Goal: Task Accomplishment & Management: Manage account settings

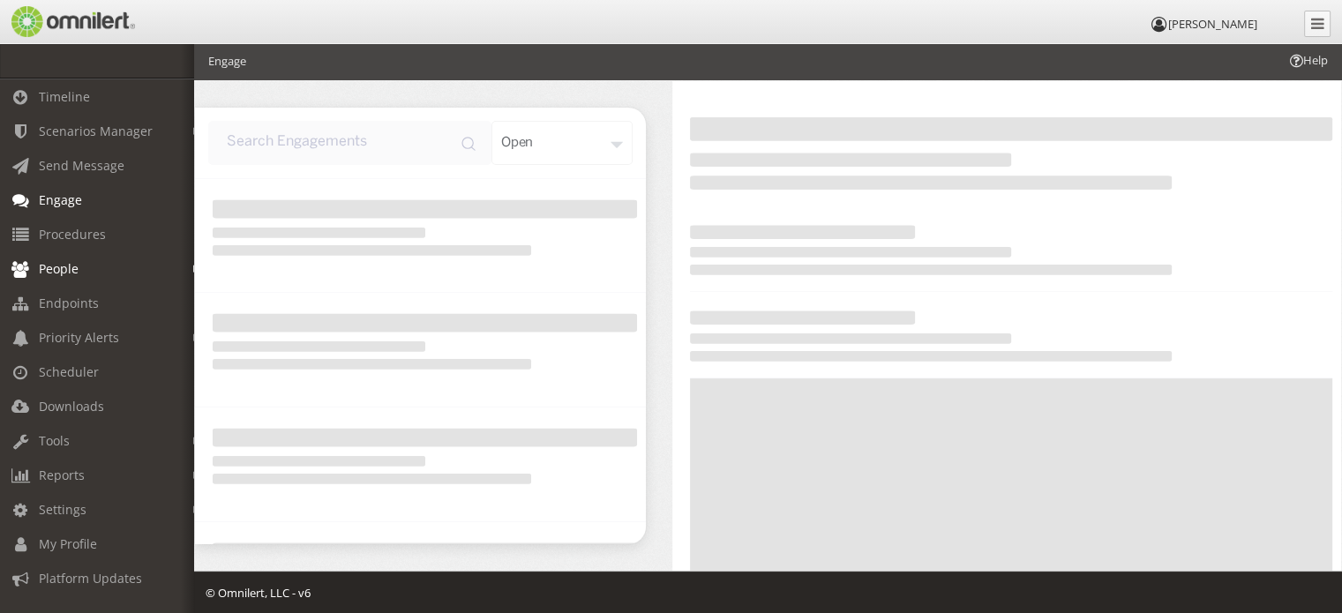
click at [52, 273] on span "People" at bounding box center [59, 268] width 40 height 17
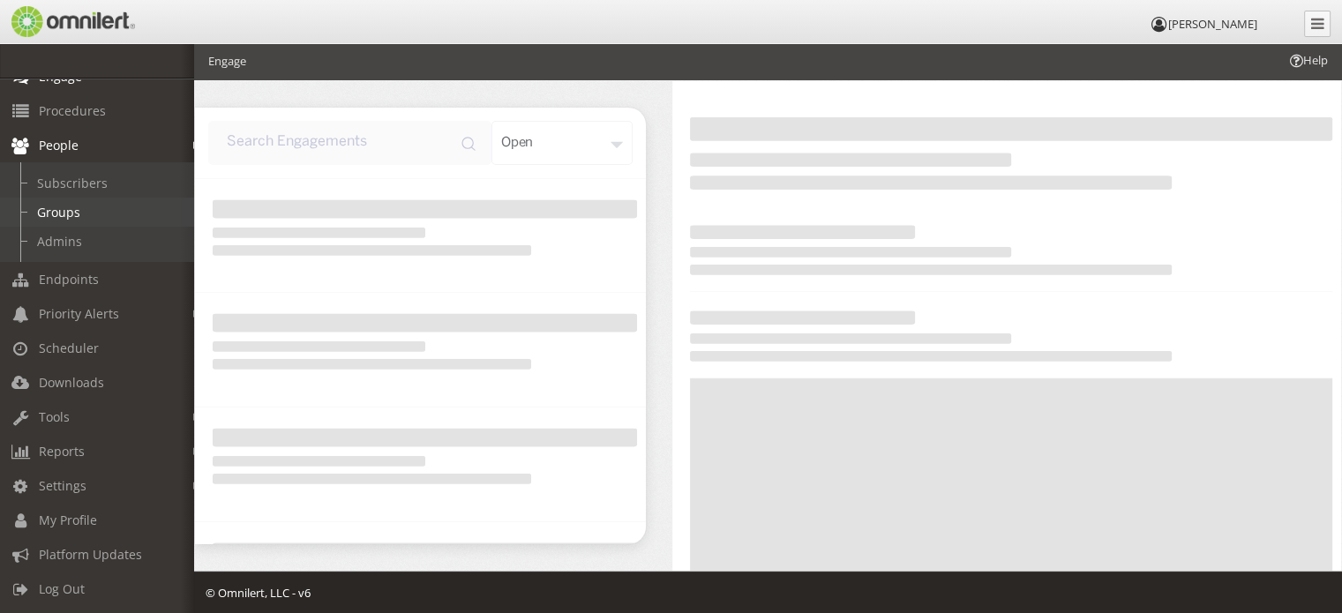
scroll to position [139, 0]
click at [81, 305] on span "Priority Alerts" at bounding box center [79, 313] width 80 height 17
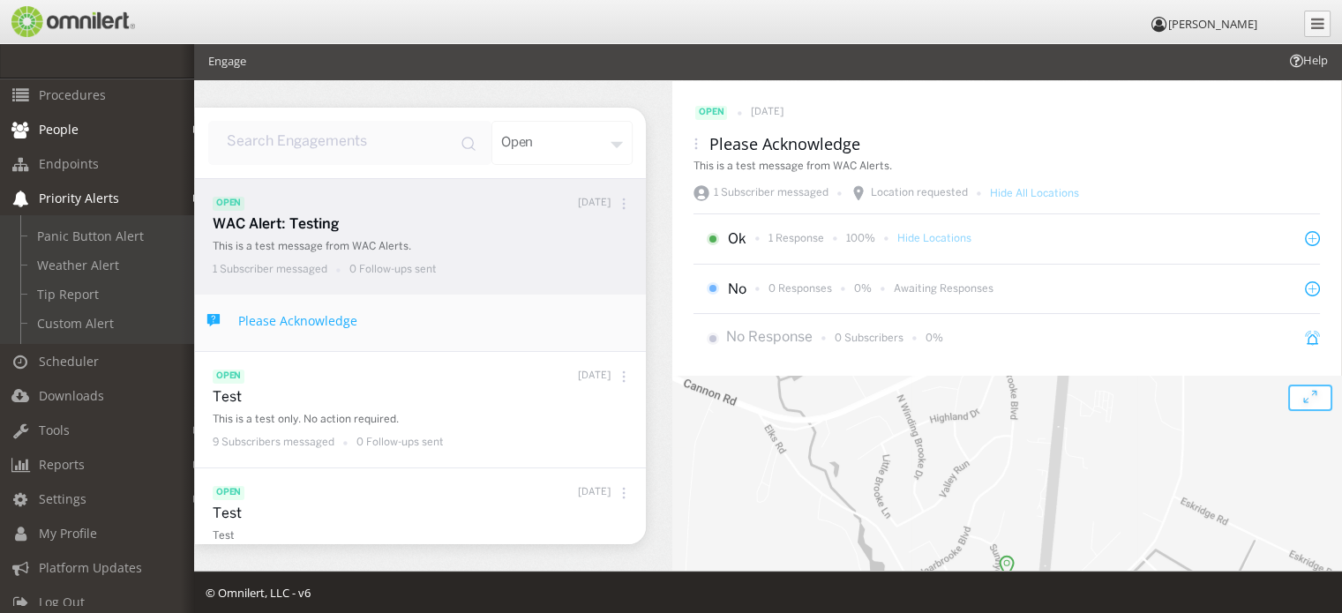
click at [85, 123] on link "People" at bounding box center [105, 129] width 210 height 34
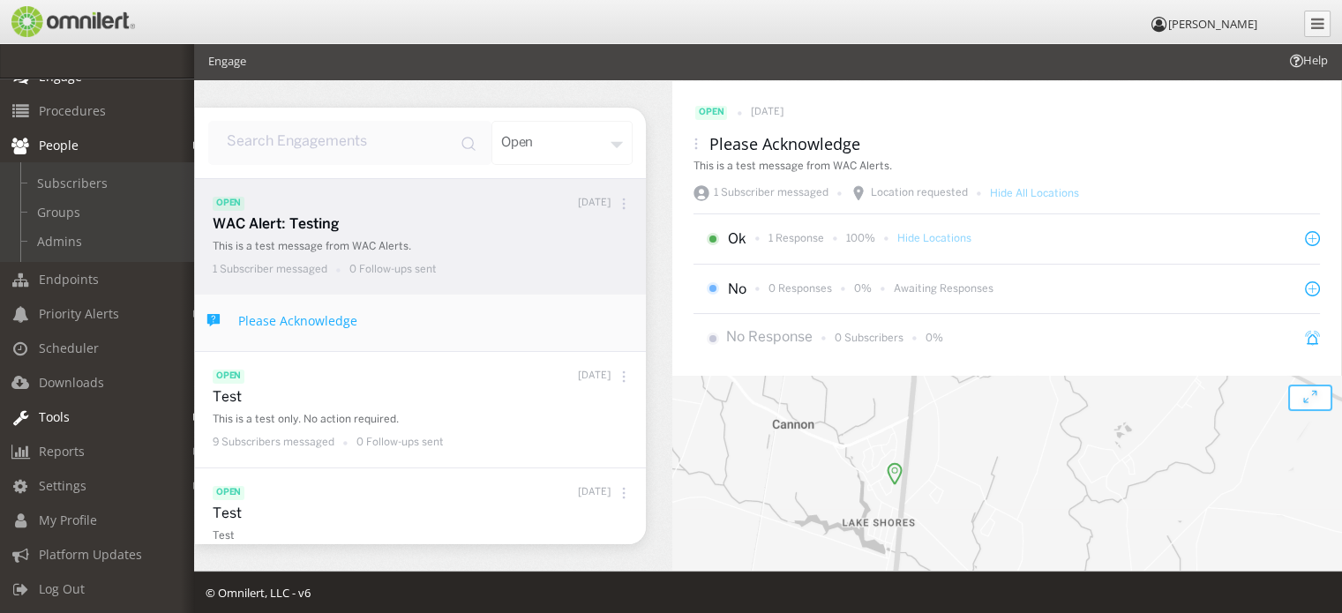
scroll to position [3, 0]
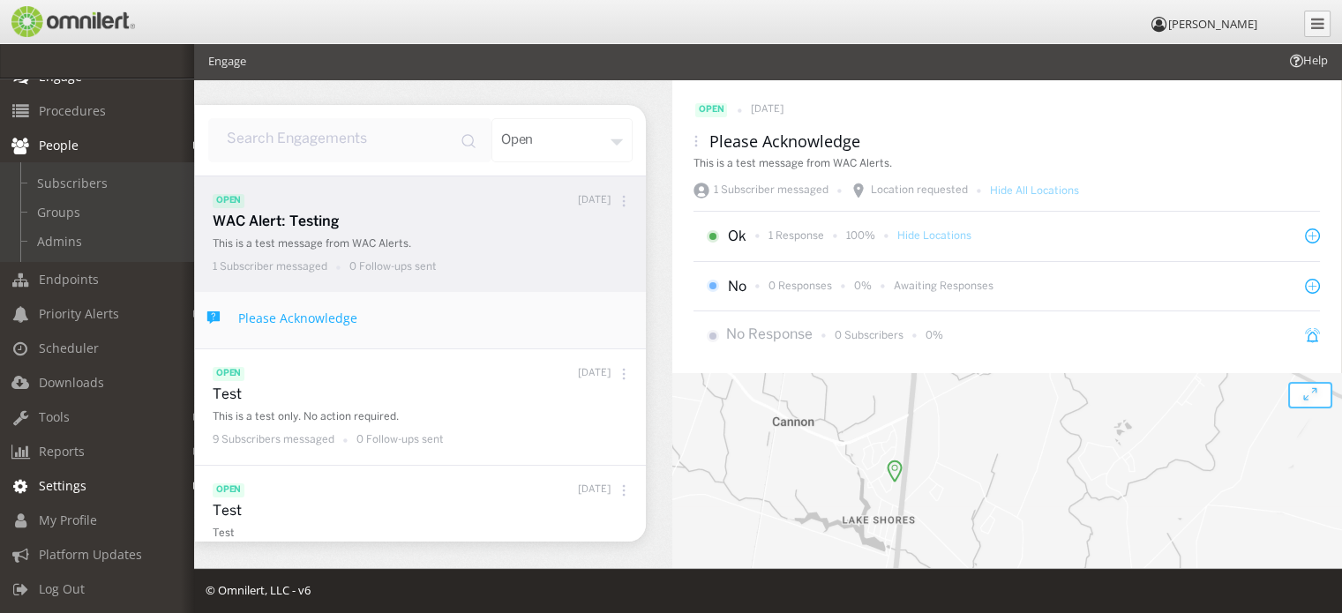
click at [71, 479] on span "Settings" at bounding box center [63, 485] width 48 height 17
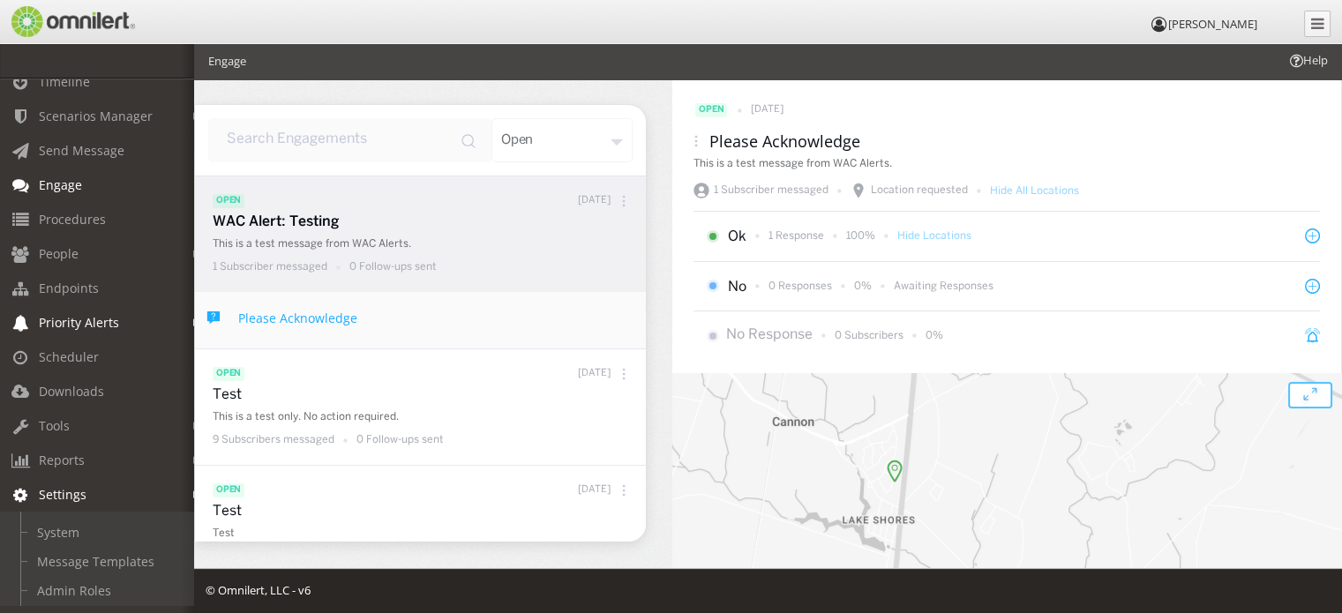
scroll to position [0, 0]
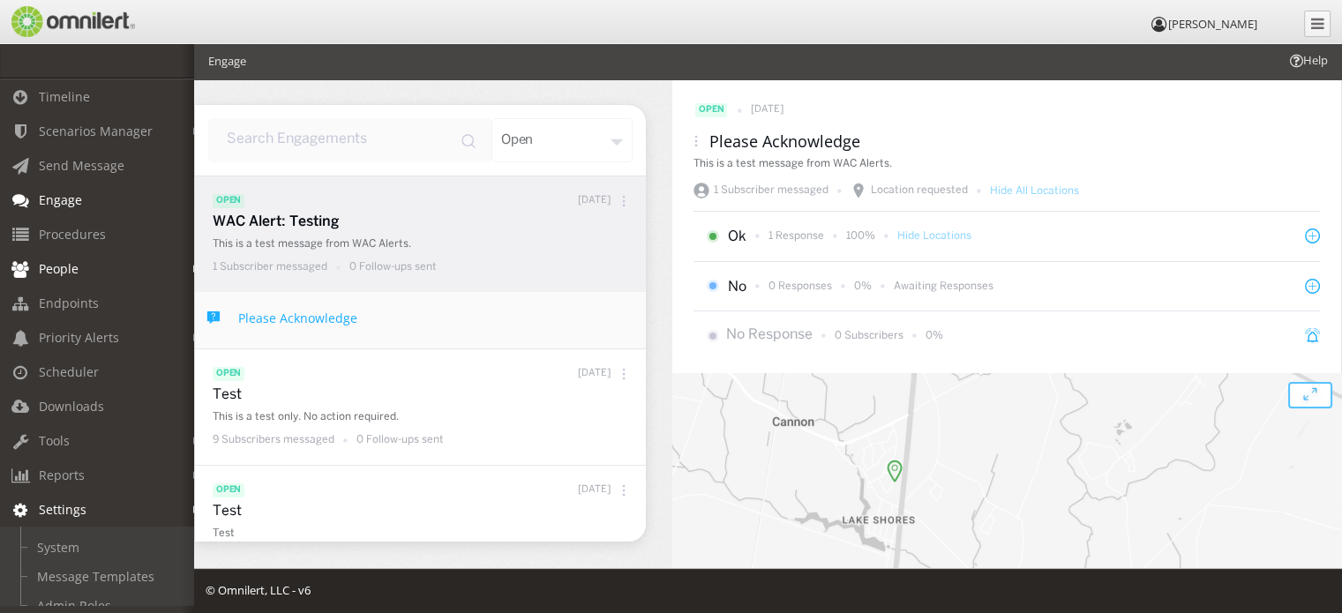
click at [60, 261] on span "People" at bounding box center [59, 268] width 40 height 17
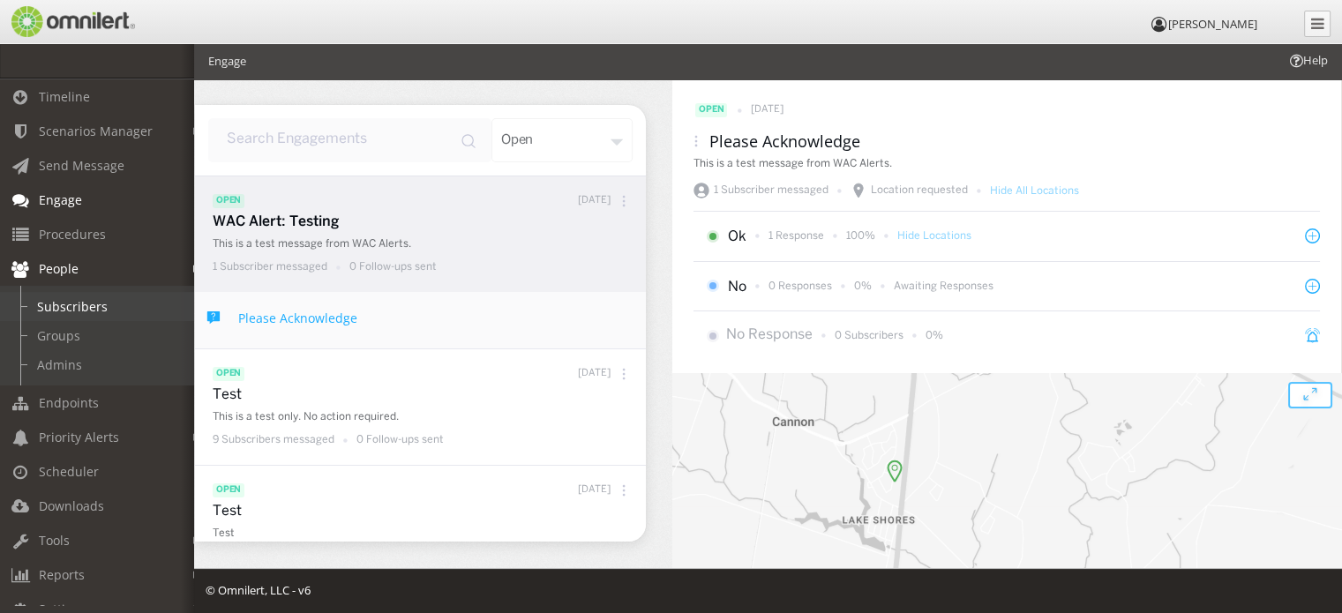
click at [58, 311] on link "Subscribers" at bounding box center [105, 306] width 210 height 29
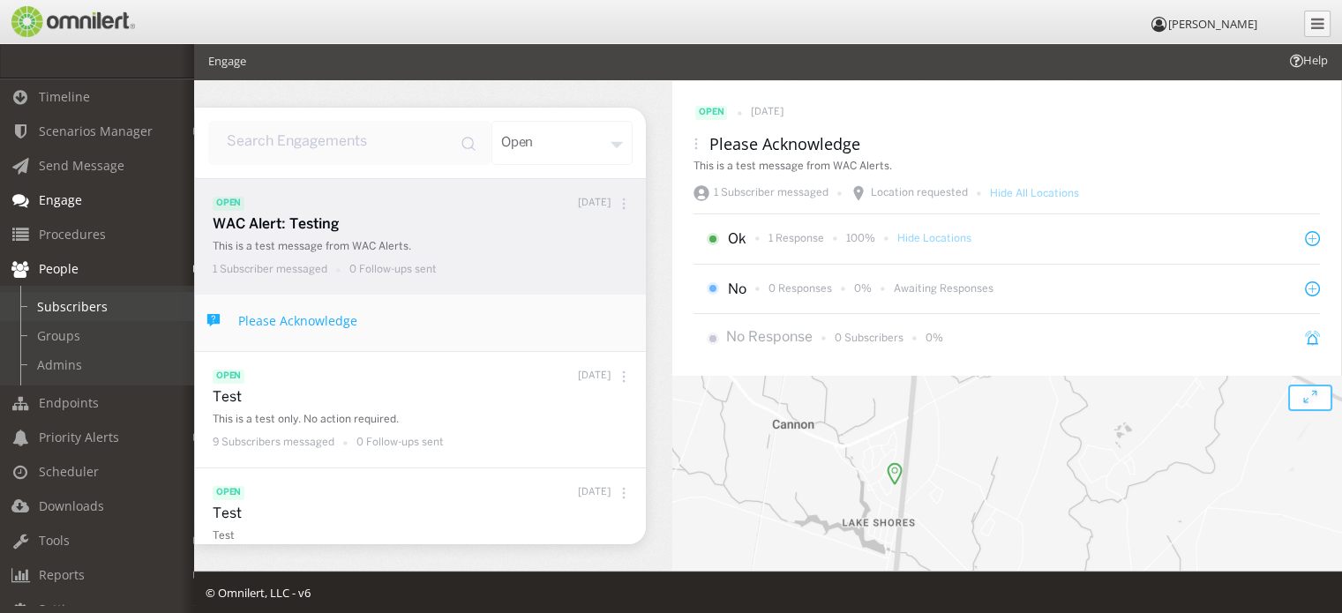
select select
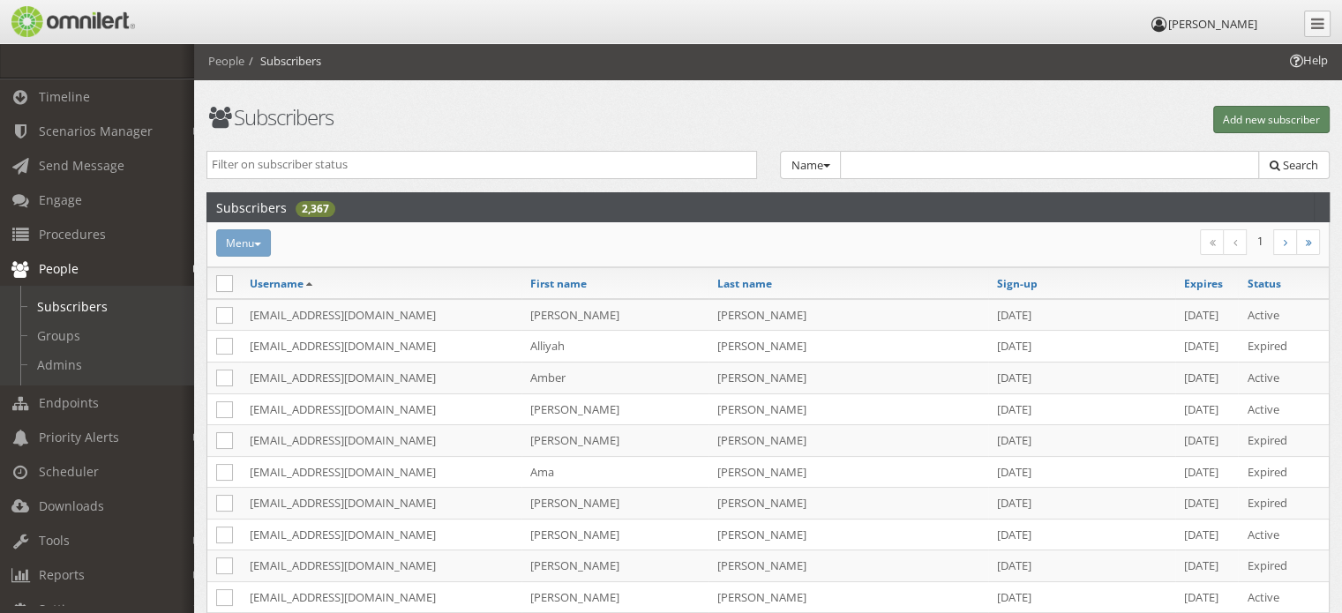
click at [1253, 106] on button "Add new subscriber" at bounding box center [1271, 119] width 116 height 27
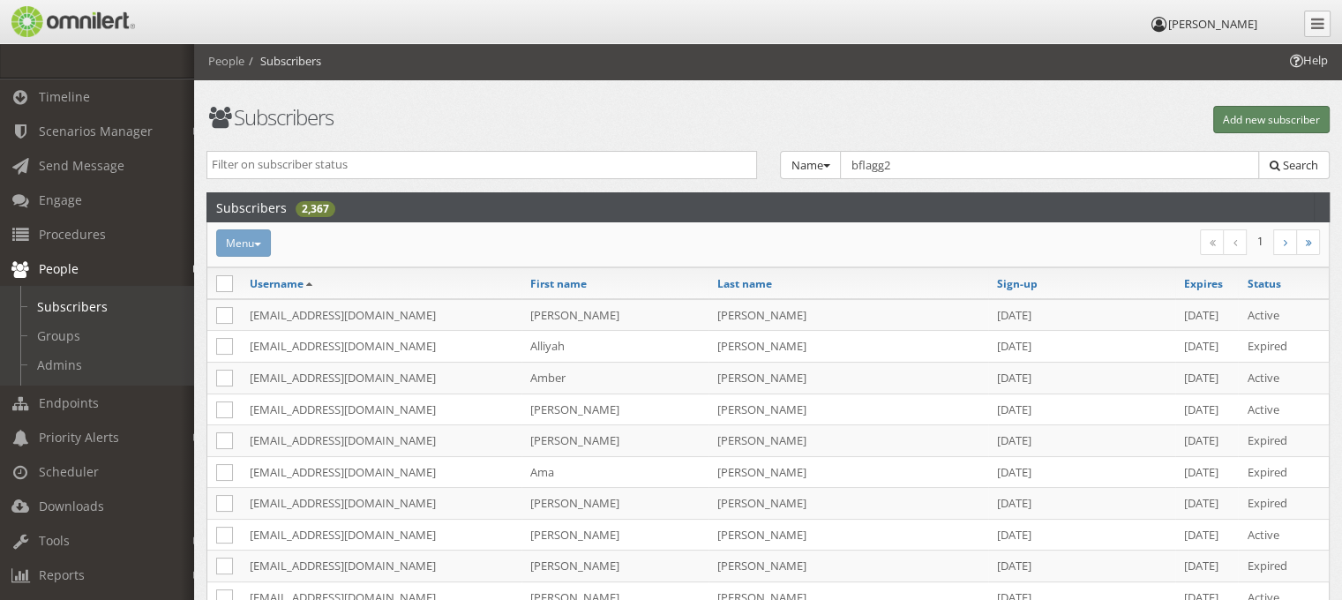
select select "0"
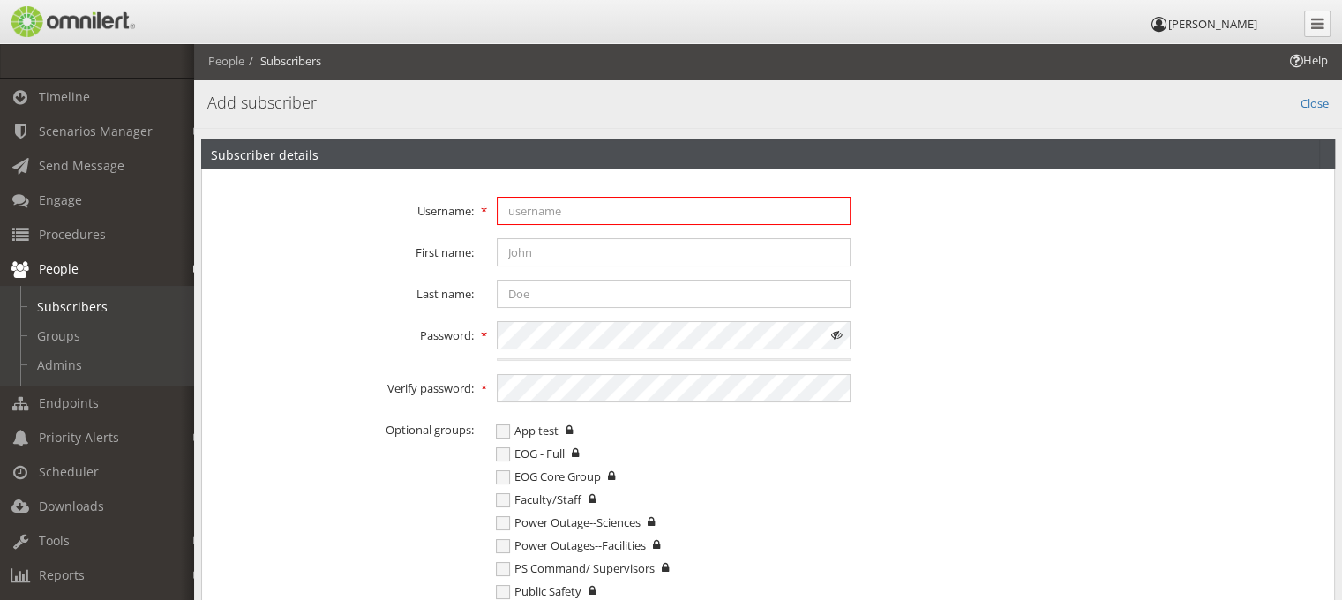
type input "bflagg2"
click at [99, 313] on link "Subscribers" at bounding box center [105, 306] width 210 height 29
click at [84, 343] on link "Groups" at bounding box center [105, 335] width 210 height 29
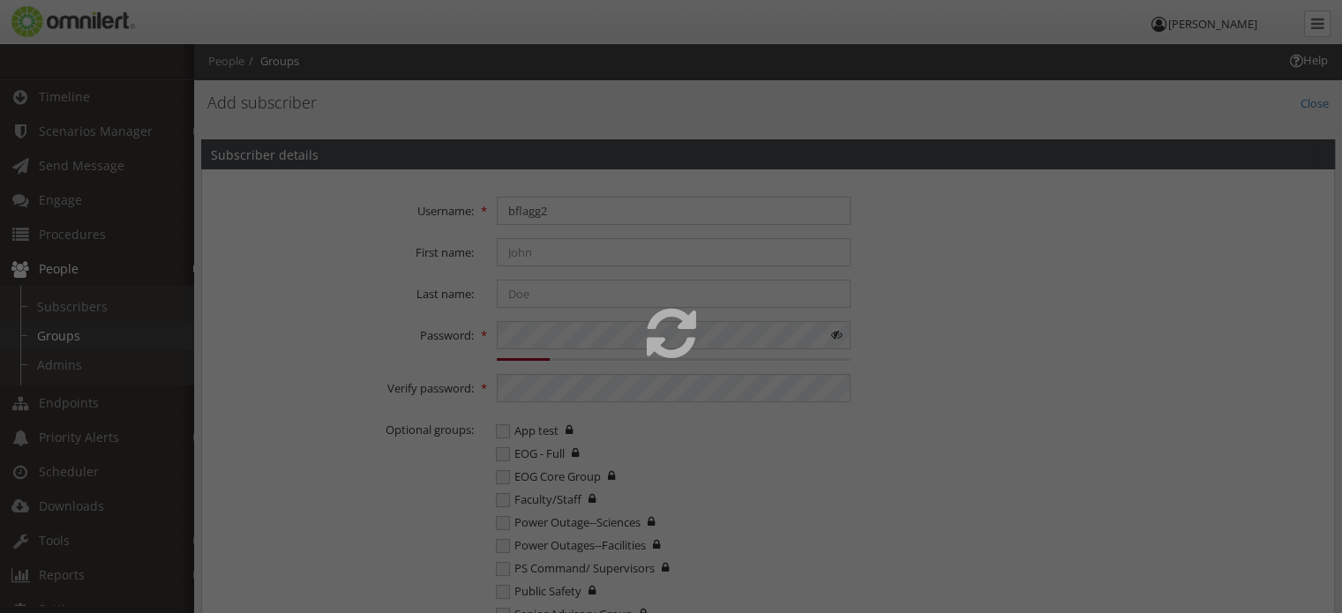
select select
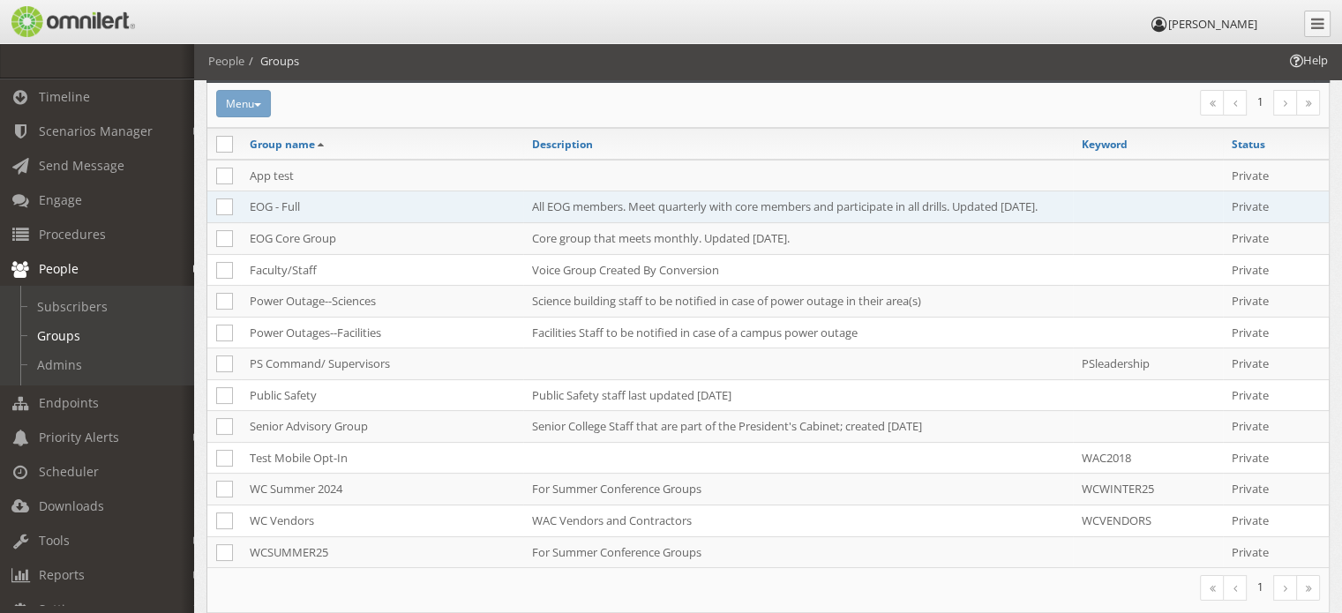
scroll to position [176, 0]
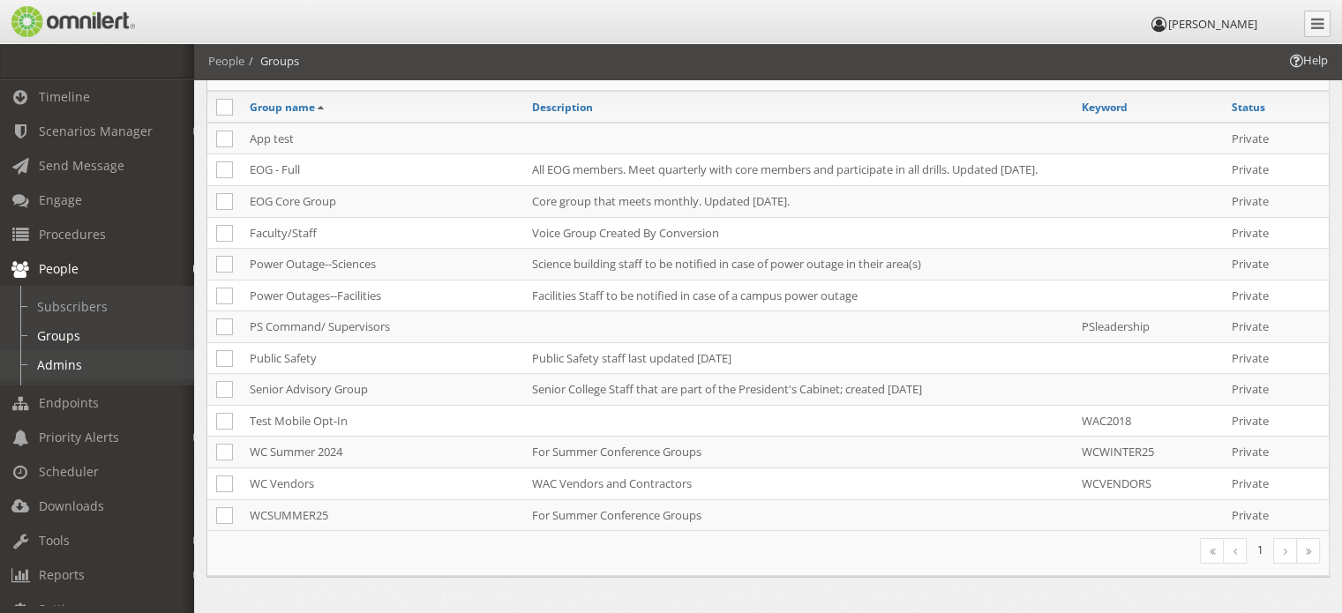
click at [69, 367] on link "Admins" at bounding box center [105, 364] width 210 height 29
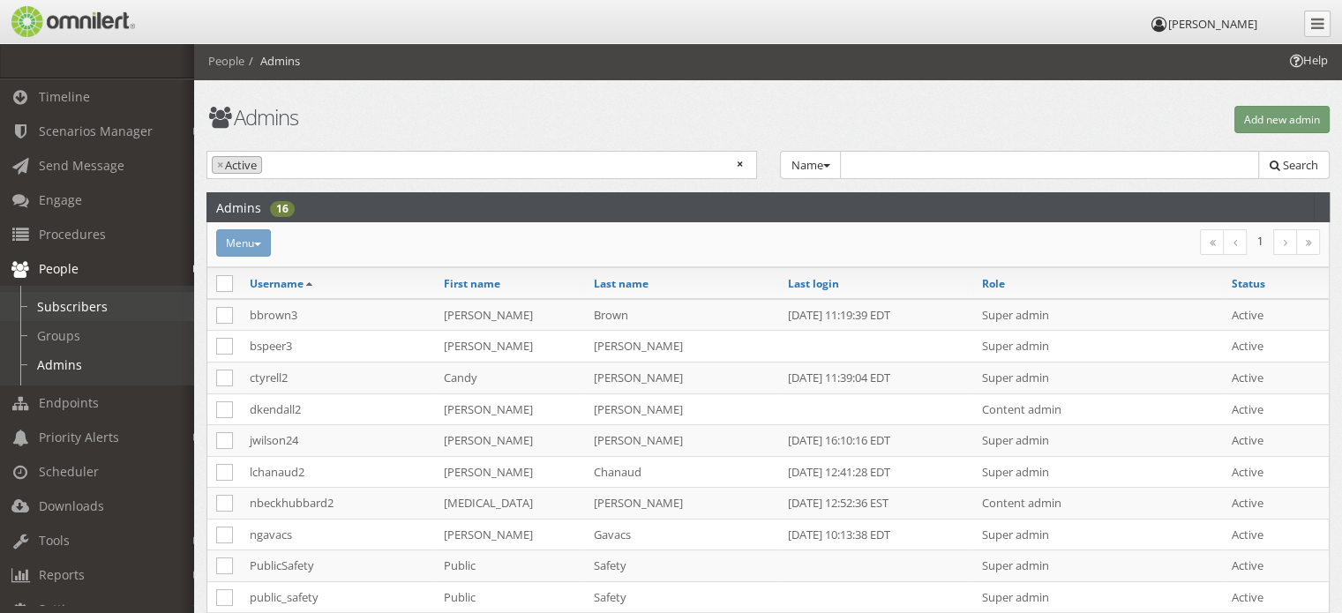
click at [71, 306] on link "Subscribers" at bounding box center [105, 306] width 210 height 29
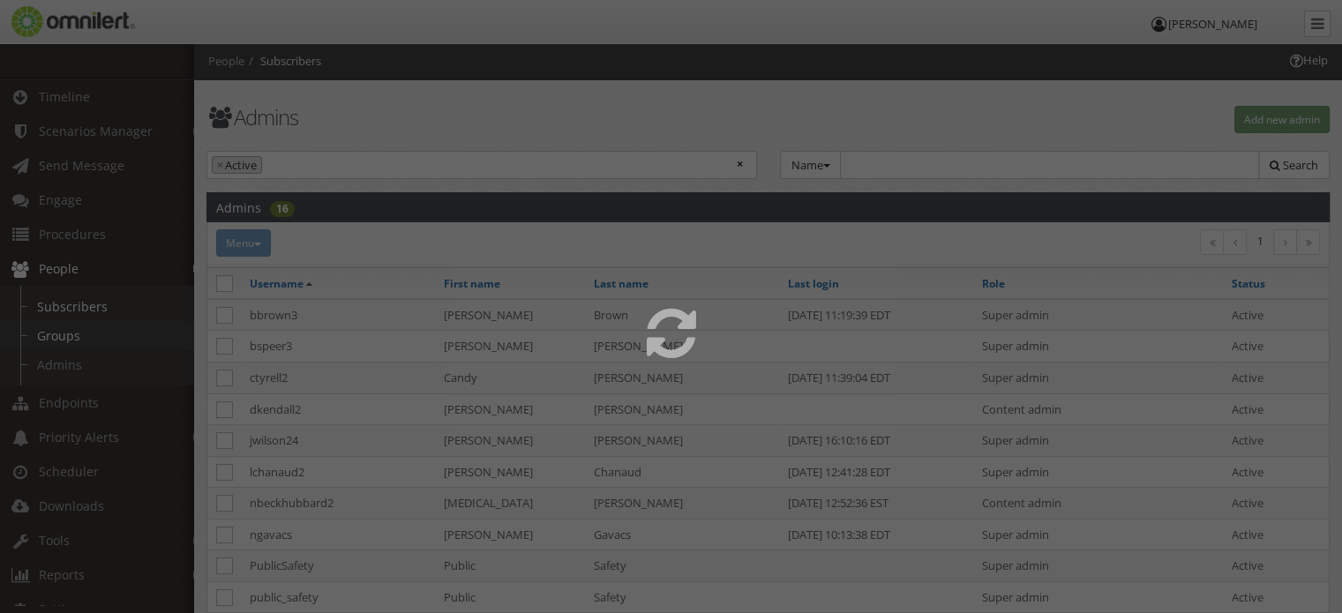
select select
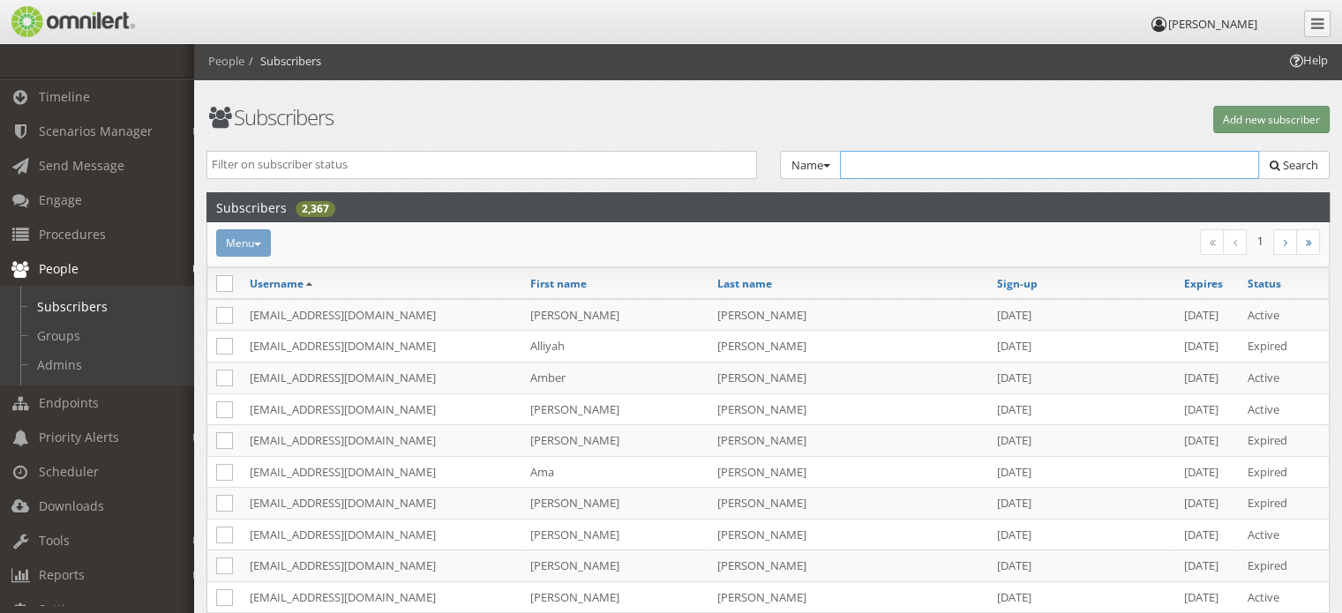
click at [914, 171] on input "text" at bounding box center [1050, 165] width 420 height 28
type input "m"
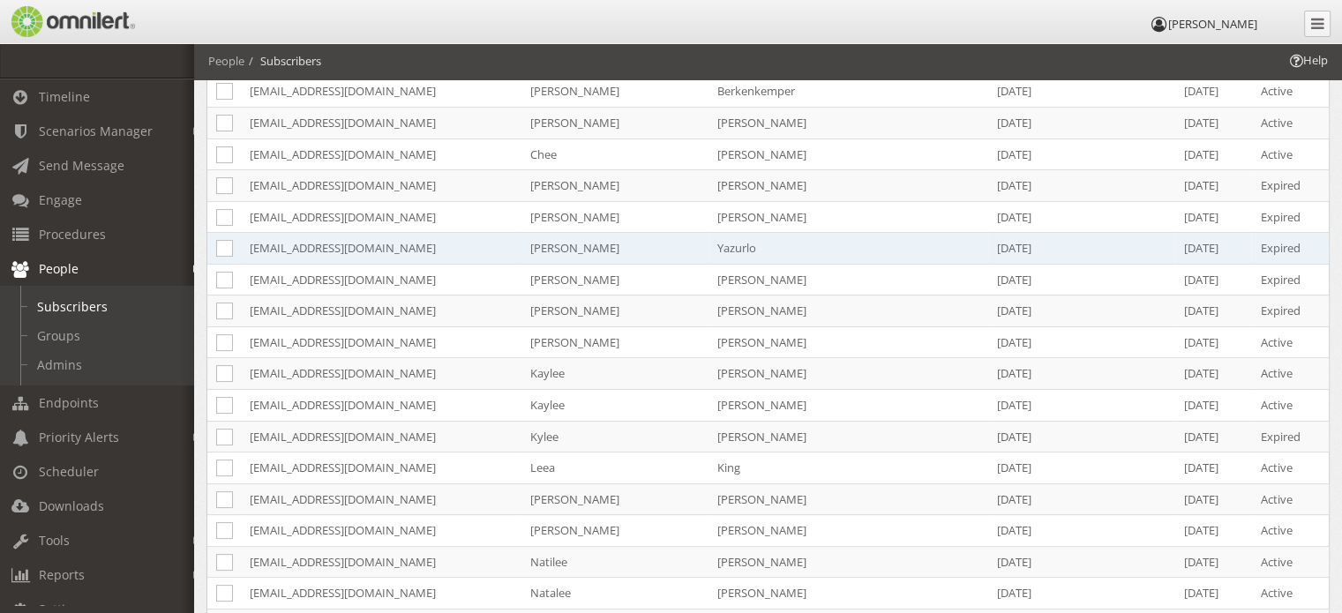
scroll to position [265, 0]
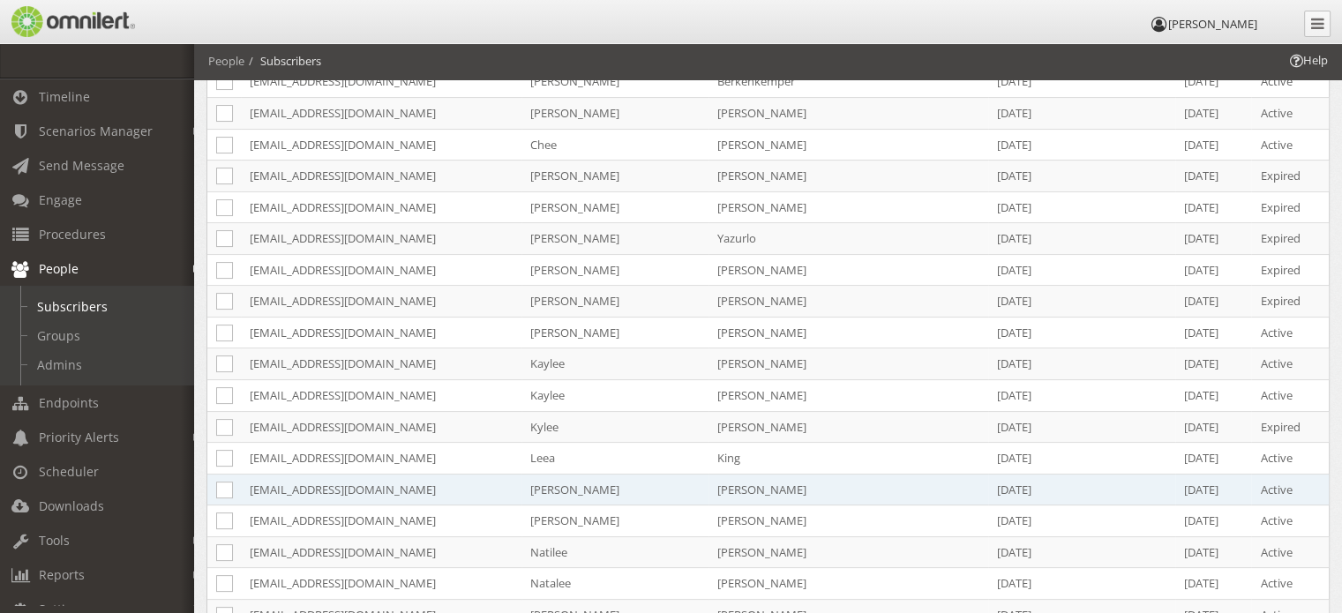
type input "[PERSON_NAME]"
click at [314, 483] on td "[EMAIL_ADDRESS][DOMAIN_NAME]" at bounding box center [381, 490] width 281 height 32
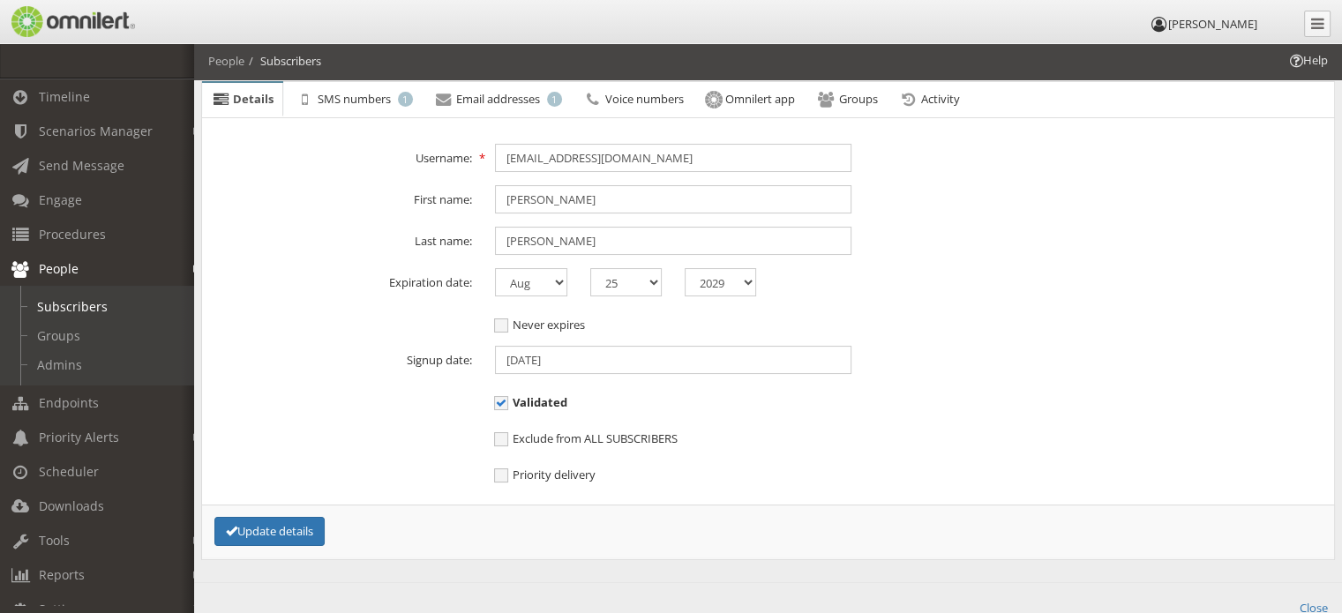
scroll to position [32, 0]
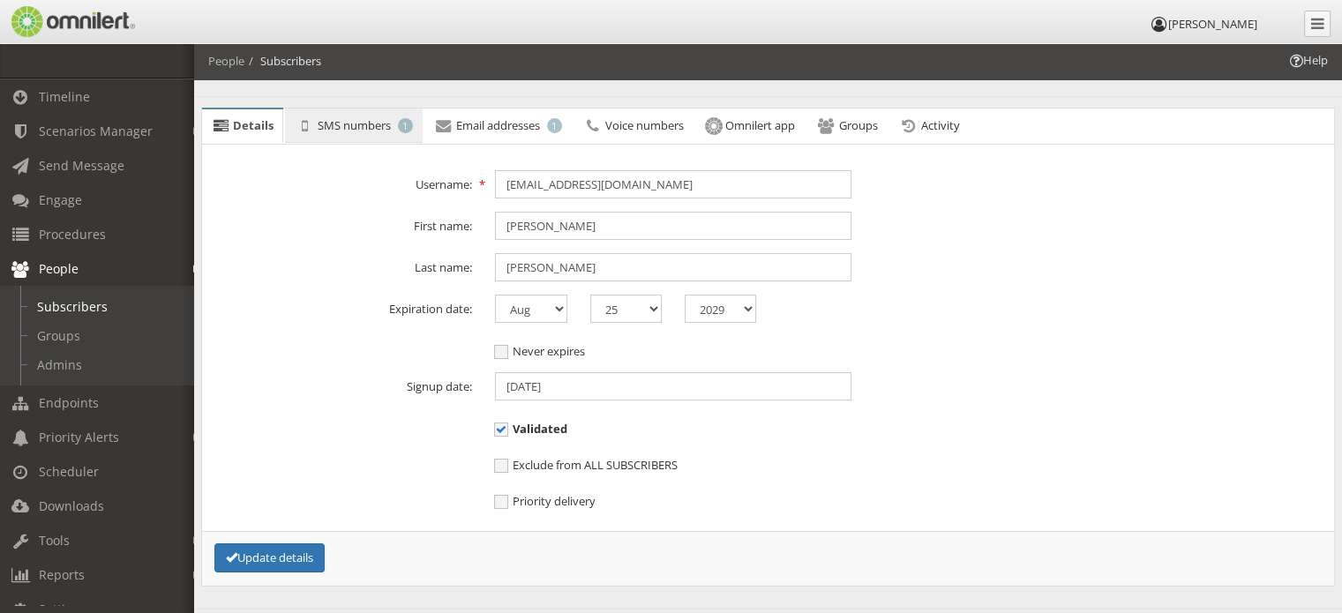
click at [335, 123] on span "SMS numbers" at bounding box center [354, 125] width 73 height 16
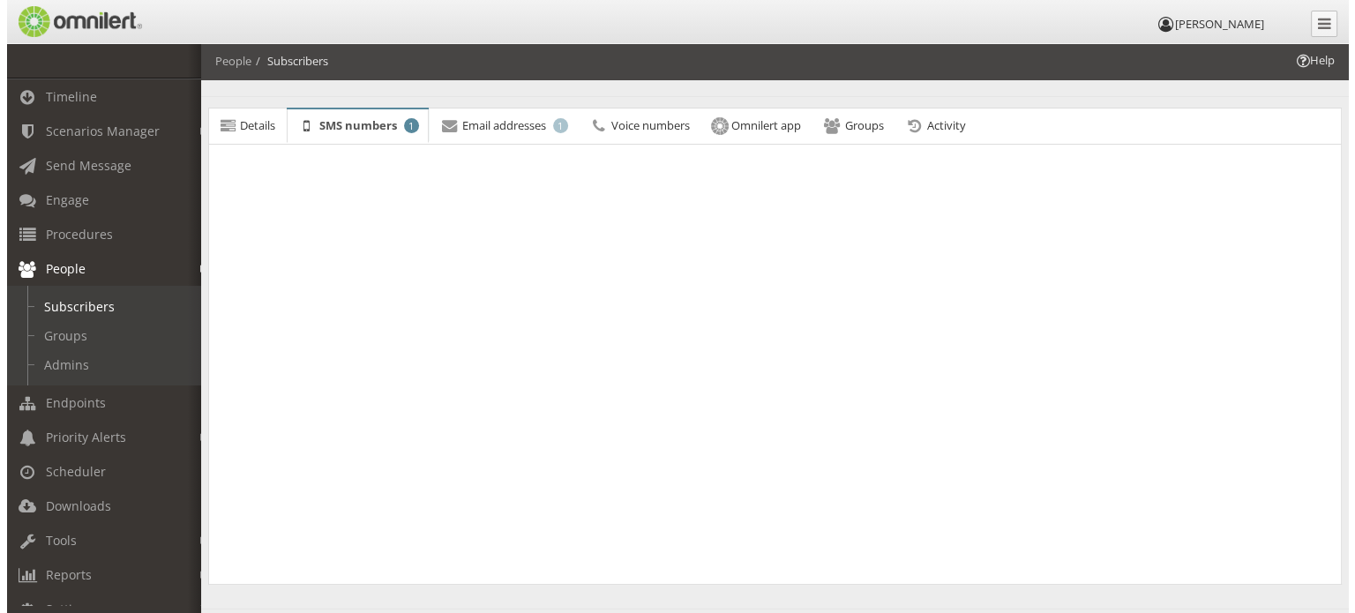
scroll to position [0, 0]
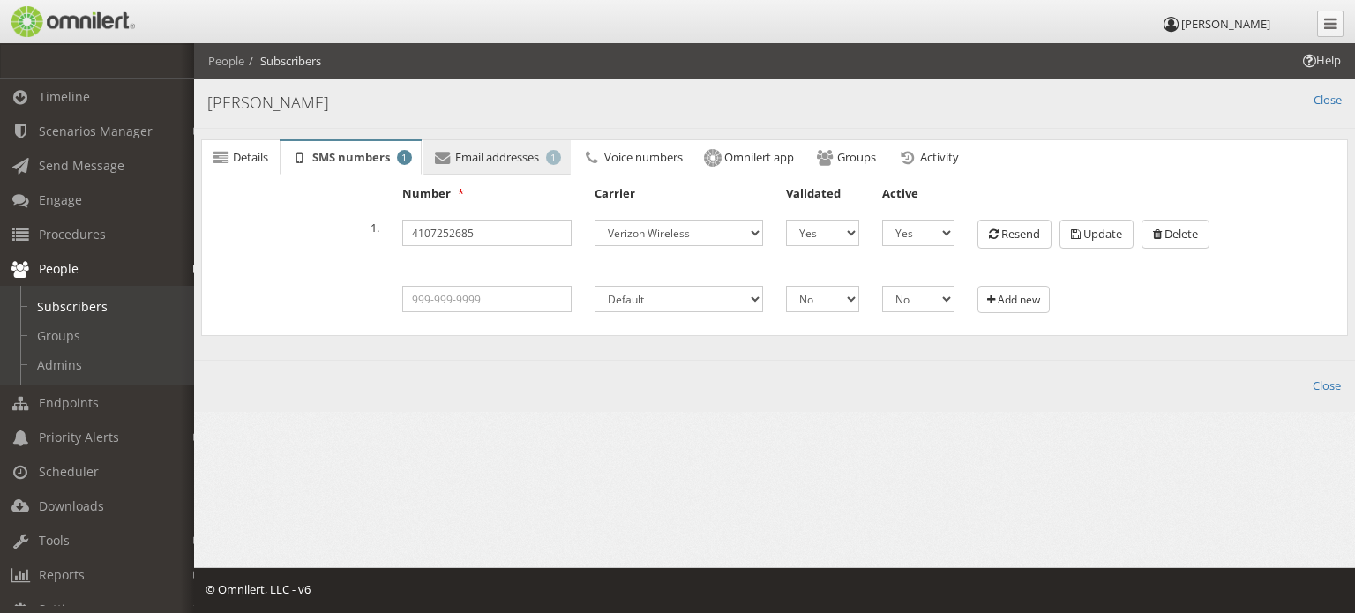
click at [504, 159] on span "Email addresses" at bounding box center [497, 157] width 84 height 16
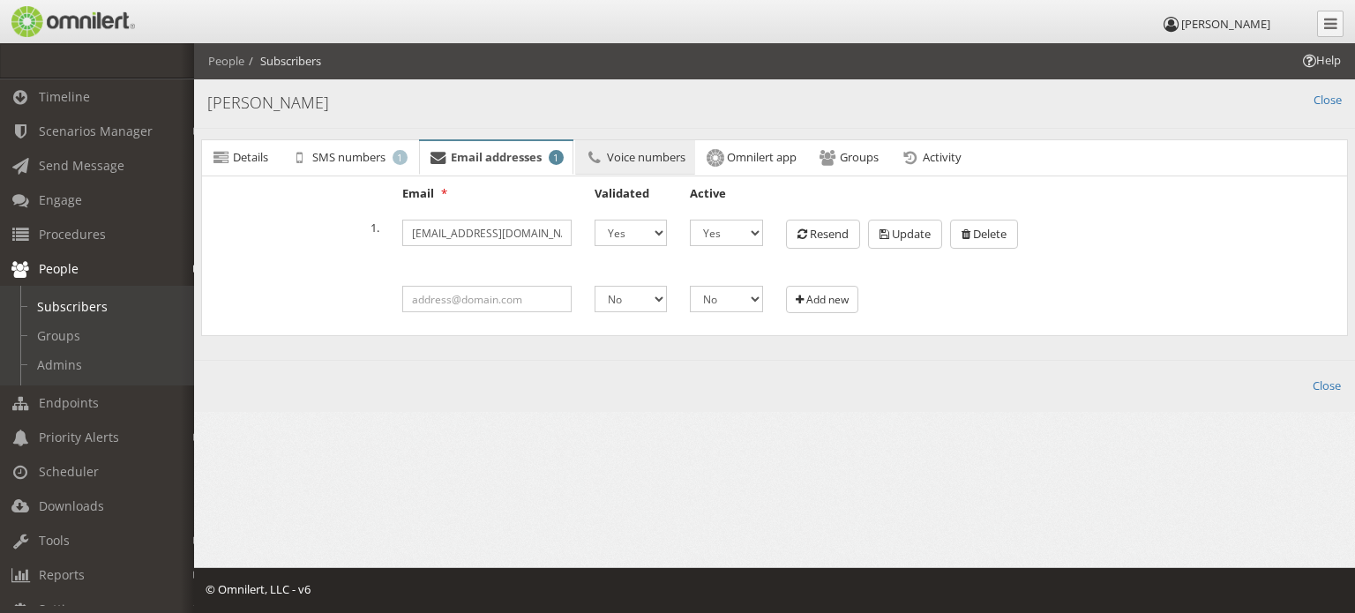
click at [652, 164] on link "Voice numbers" at bounding box center [635, 157] width 120 height 35
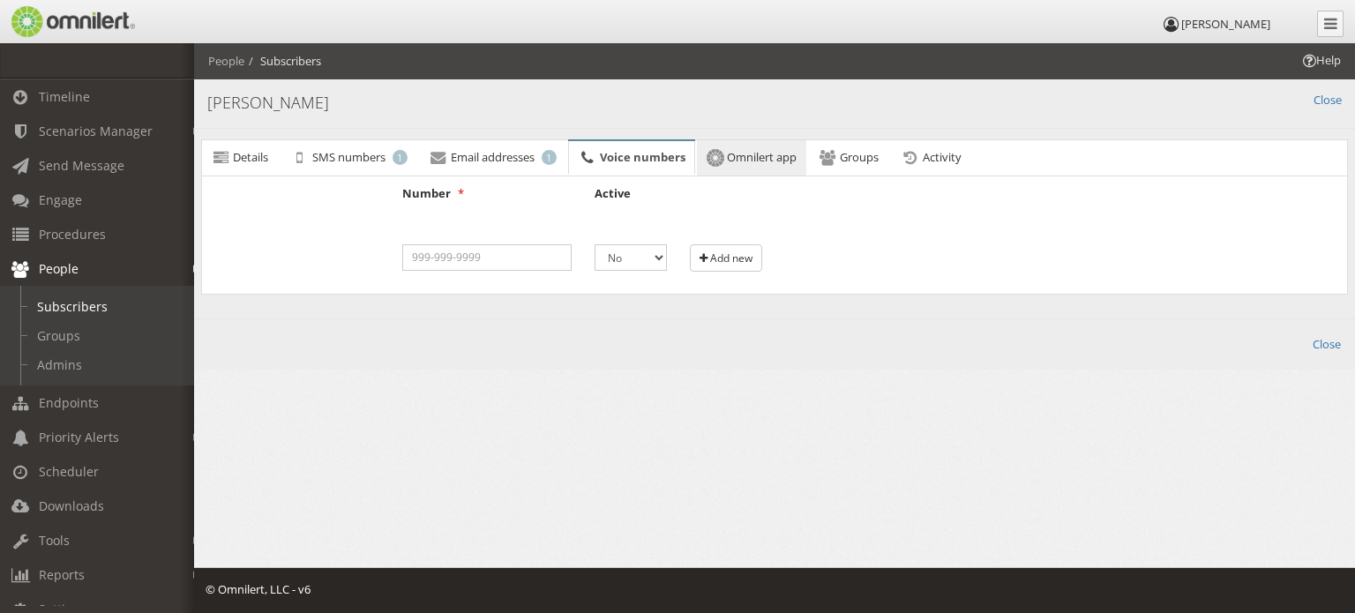
click at [769, 149] on span "Omnilert app" at bounding box center [762, 157] width 70 height 16
